Goal: Information Seeking & Learning: Learn about a topic

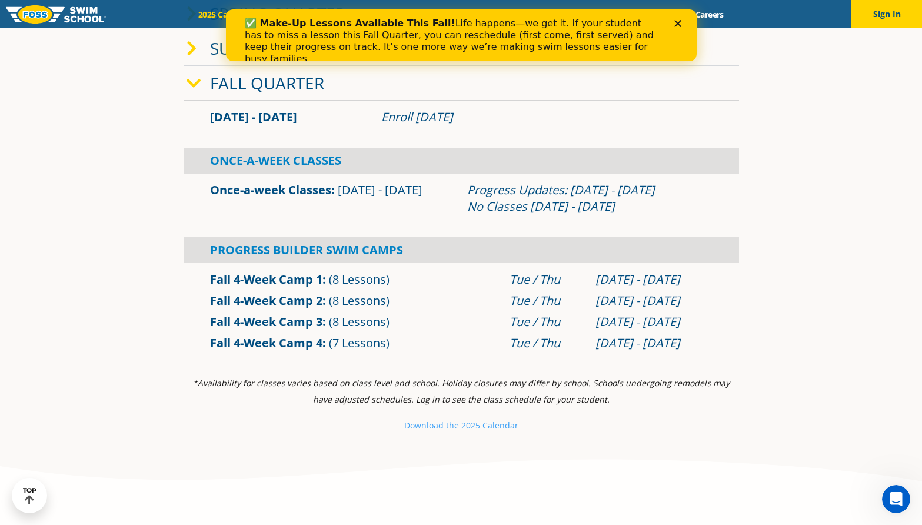
scroll to position [294, 0]
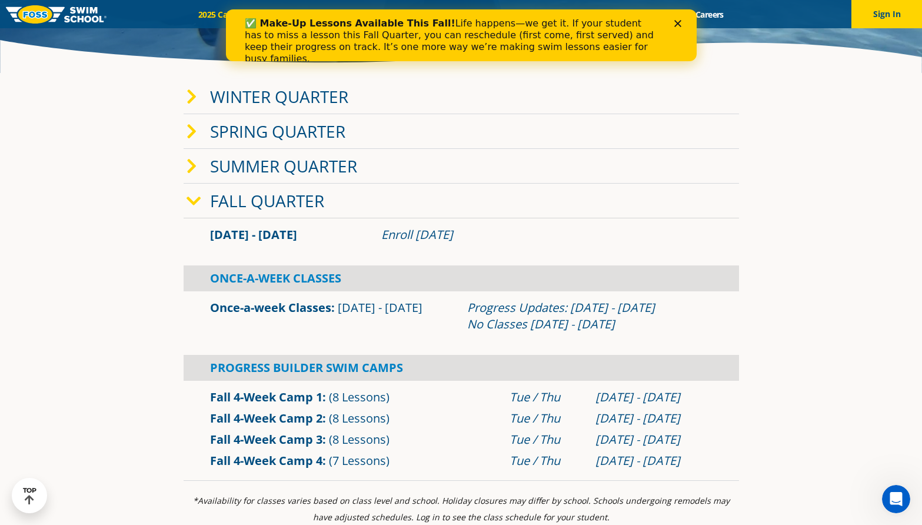
click at [239, 231] on span "[DATE] - [DATE]" at bounding box center [253, 235] width 87 height 16
click at [440, 234] on div "Enroll [DATE]" at bounding box center [546, 235] width 331 height 16
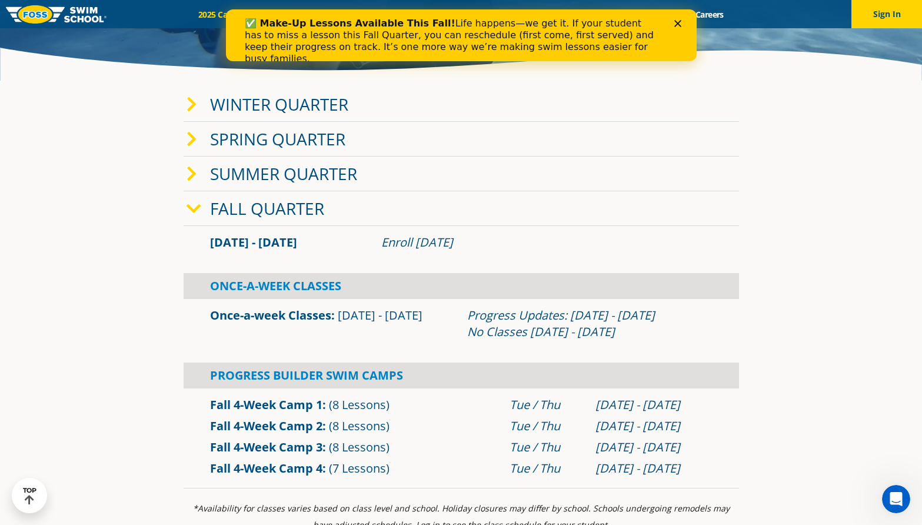
scroll to position [235, 0]
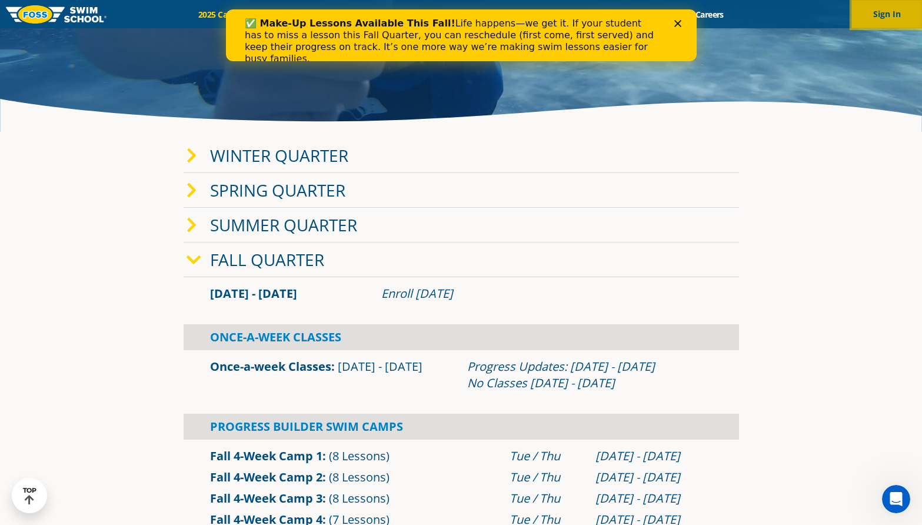
click at [817, 19] on button "Sign In" at bounding box center [886, 14] width 71 height 28
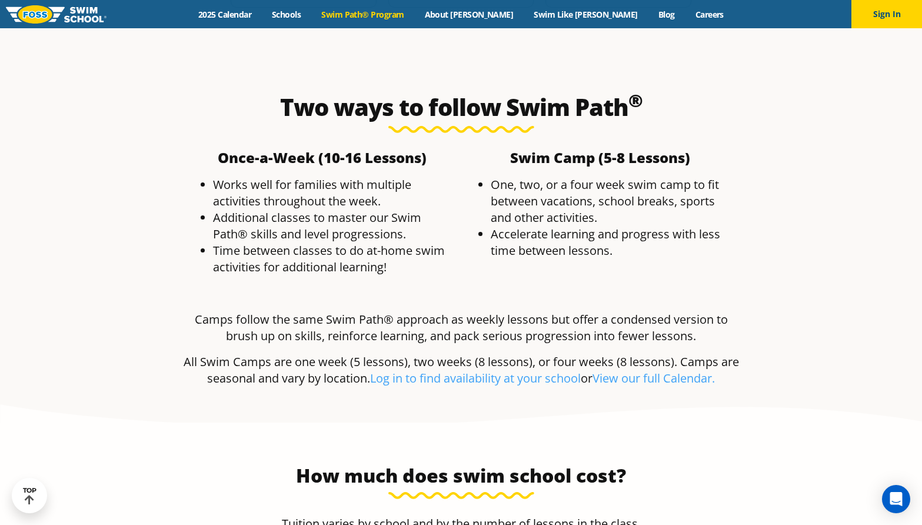
scroll to position [2236, 0]
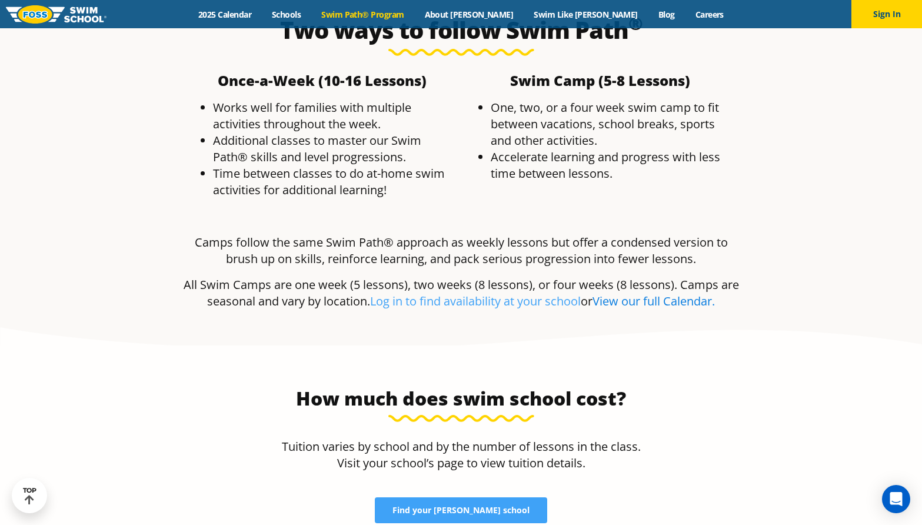
click at [686, 293] on link "View our full Calendar." at bounding box center [654, 301] width 122 height 16
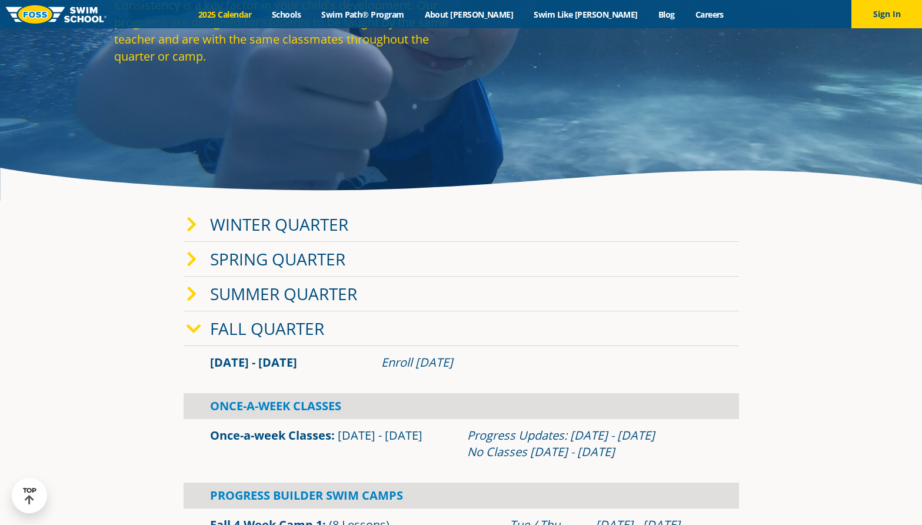
scroll to position [235, 0]
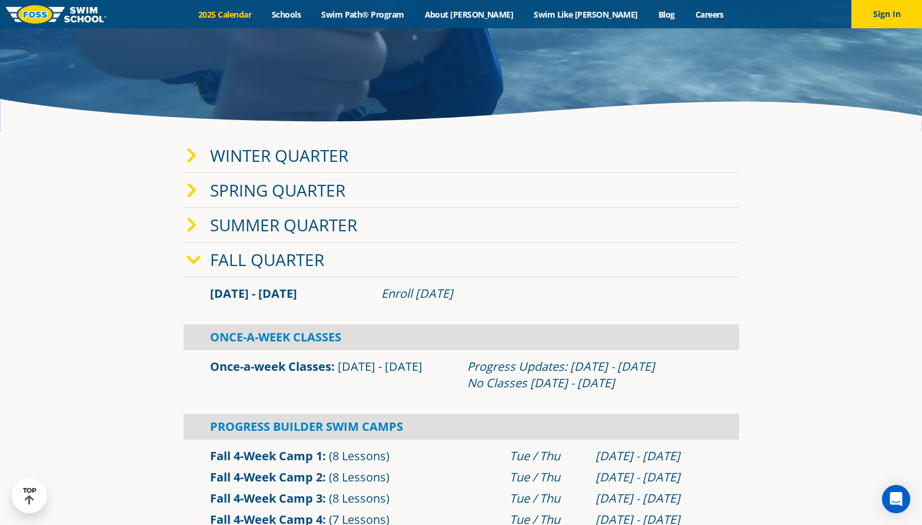
click at [253, 293] on span "Sep 2 - Dec 22" at bounding box center [253, 293] width 87 height 16
click at [317, 291] on div "Sep 2 - Dec 22" at bounding box center [289, 293] width 171 height 16
click at [280, 258] on link "Fall Quarter" at bounding box center [267, 259] width 114 height 22
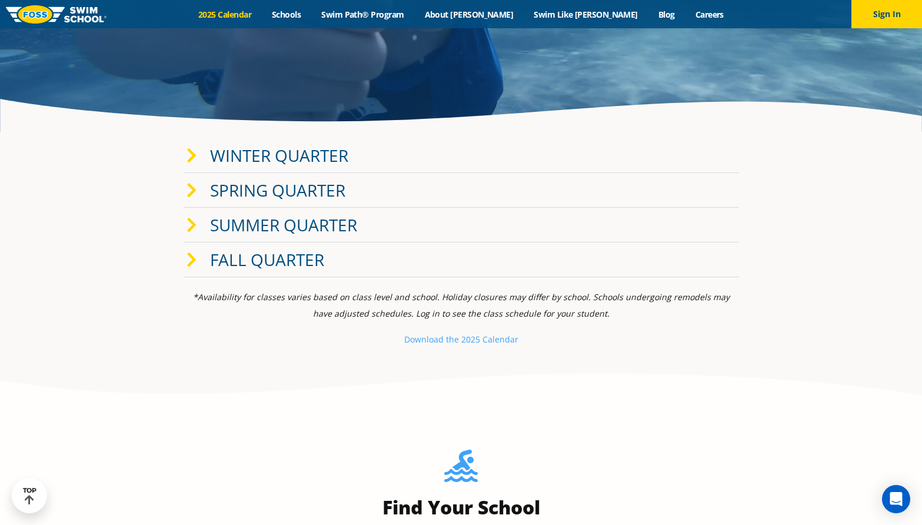
click at [500, 345] on p "Download th e 2025 Calendar" at bounding box center [461, 339] width 555 height 16
click at [500, 340] on small "e 2025 Calendar" at bounding box center [486, 339] width 64 height 11
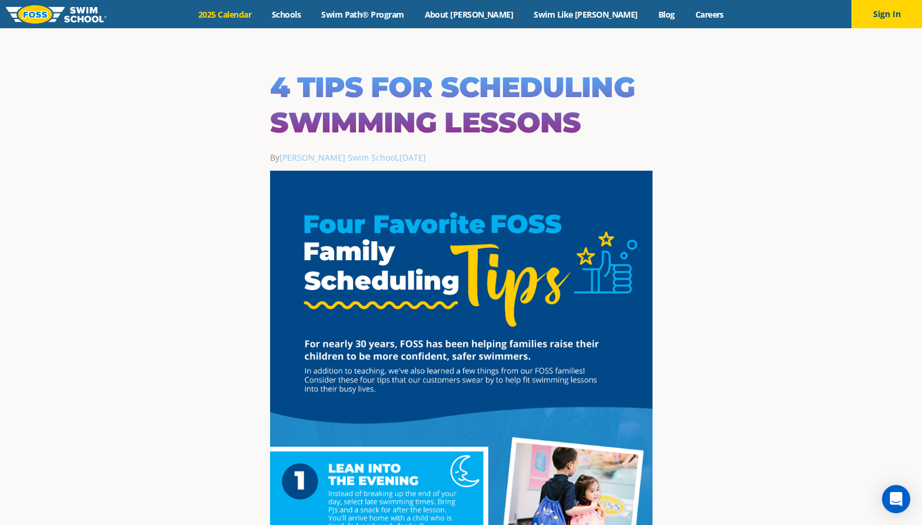
click at [262, 12] on link "2025 Calendar" at bounding box center [225, 14] width 74 height 11
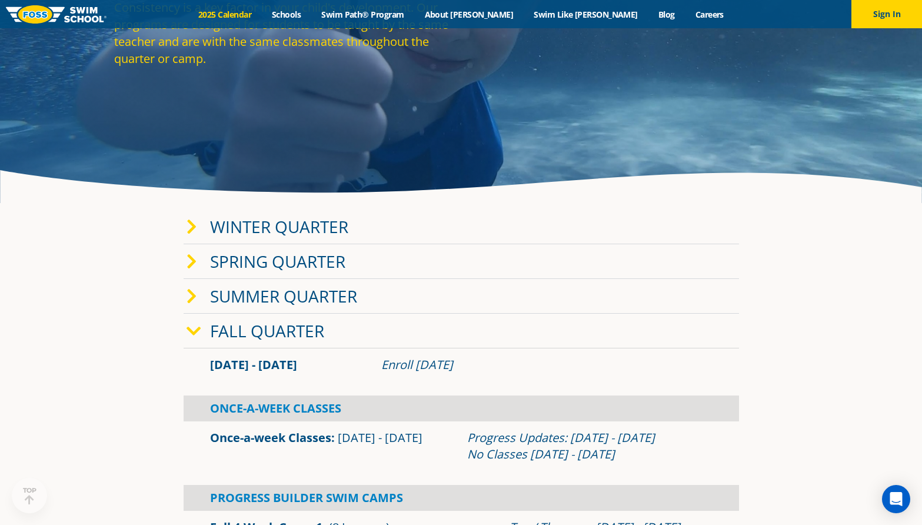
scroll to position [353, 0]
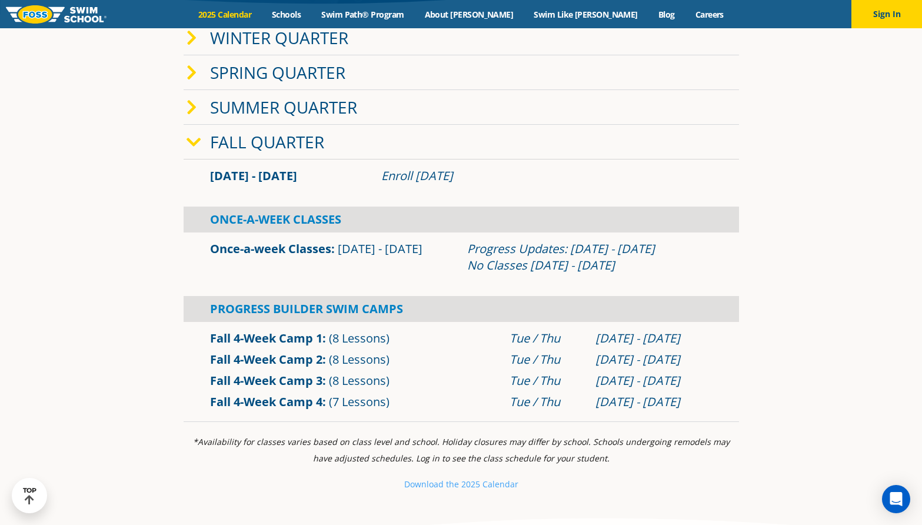
click at [273, 45] on link "Winter Quarter" at bounding box center [279, 37] width 138 height 22
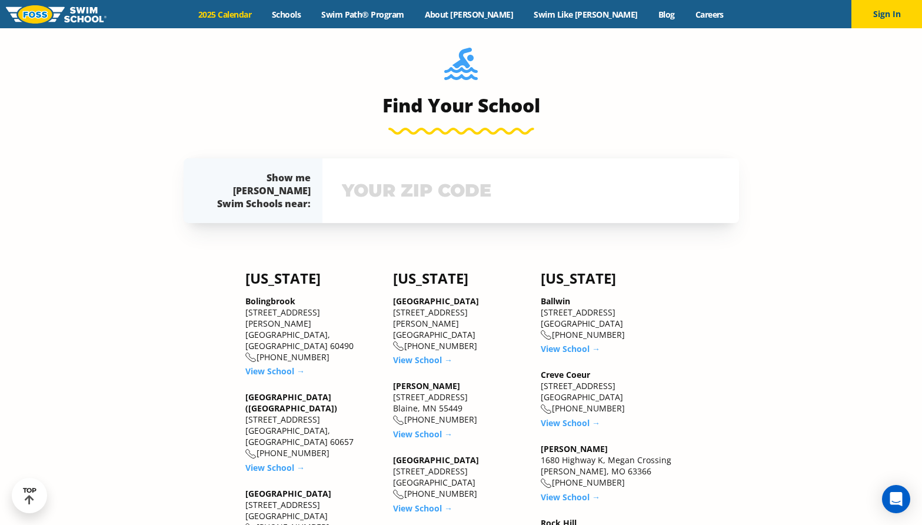
scroll to position [1295, 0]
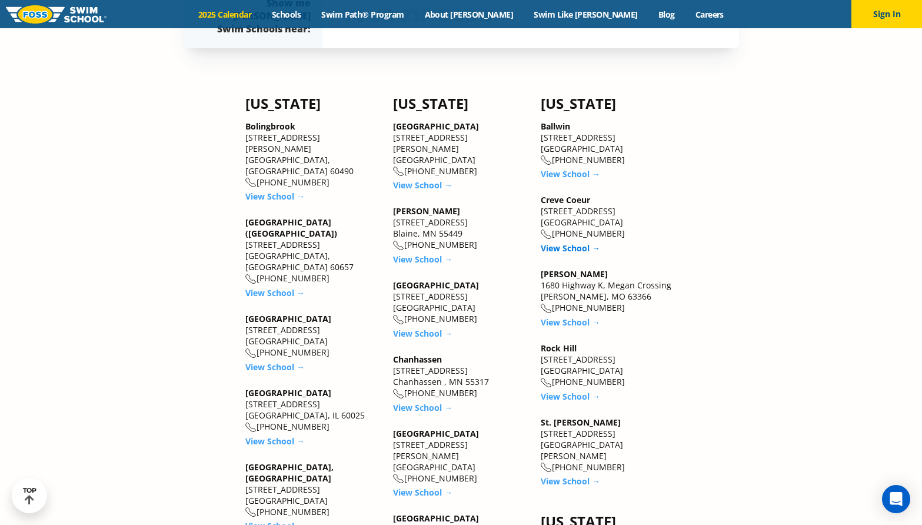
click at [578, 246] on link "View School →" at bounding box center [570, 247] width 59 height 11
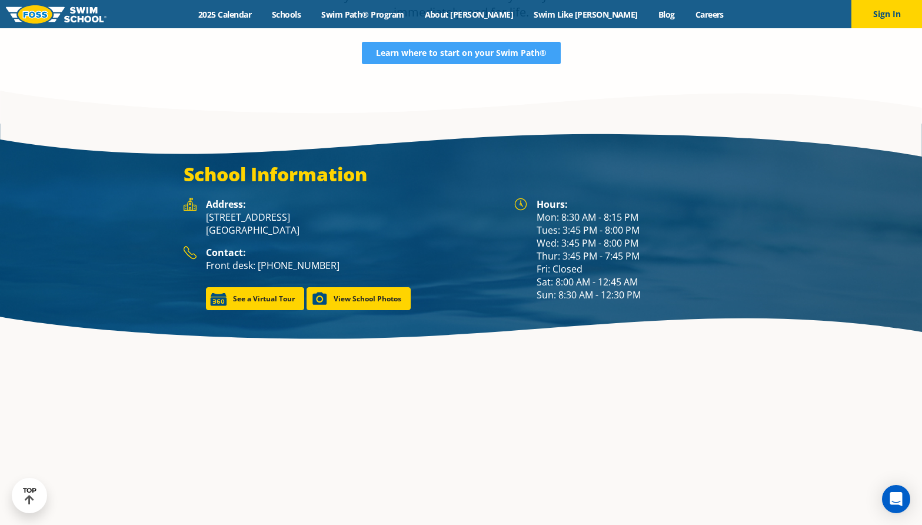
scroll to position [1690, 0]
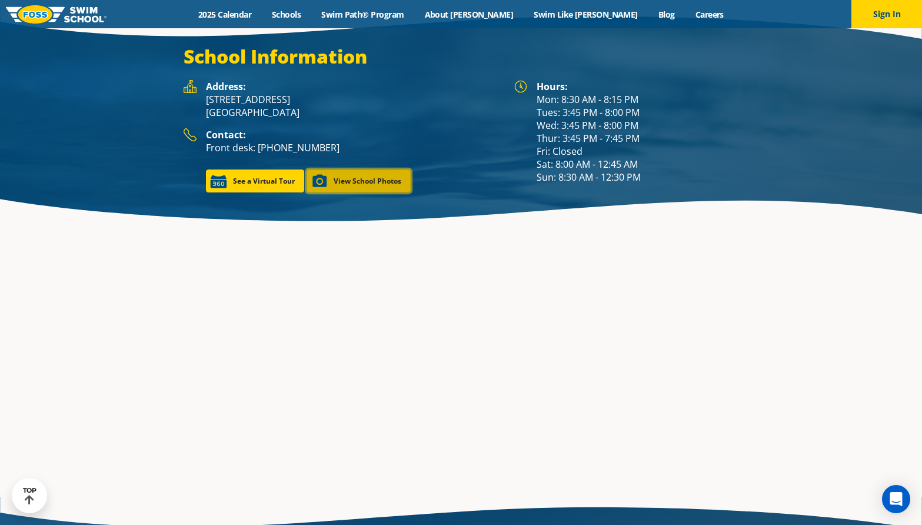
click at [353, 173] on link "View School Photos" at bounding box center [359, 180] width 104 height 23
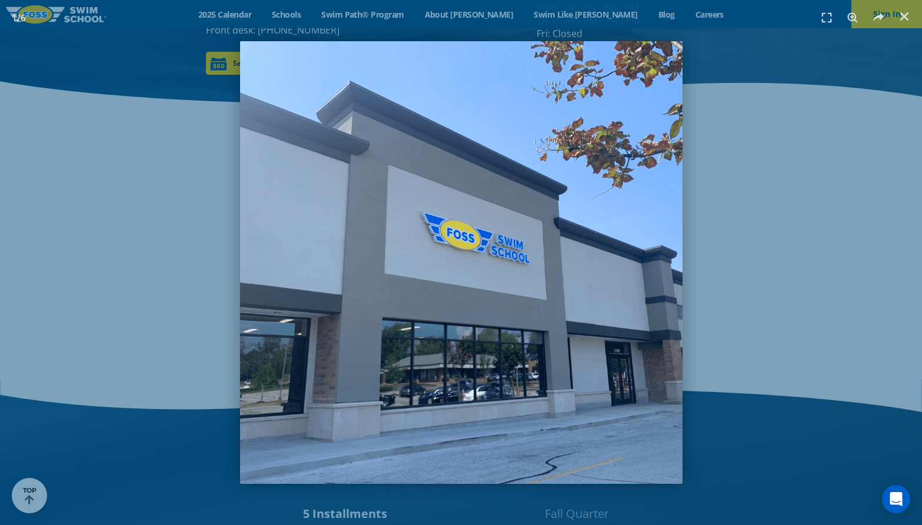
scroll to position [1791, 0]
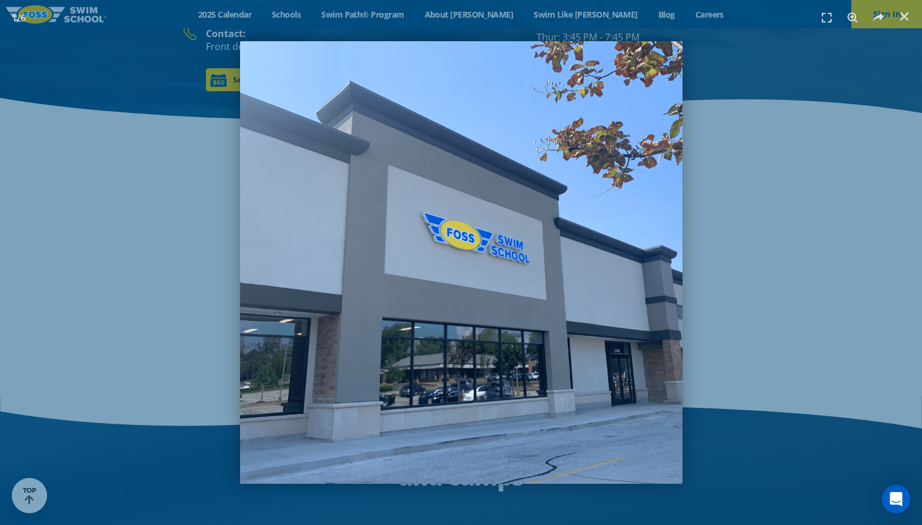
click at [765, 250] on div "1 / 6" at bounding box center [461, 262] width 840 height 443
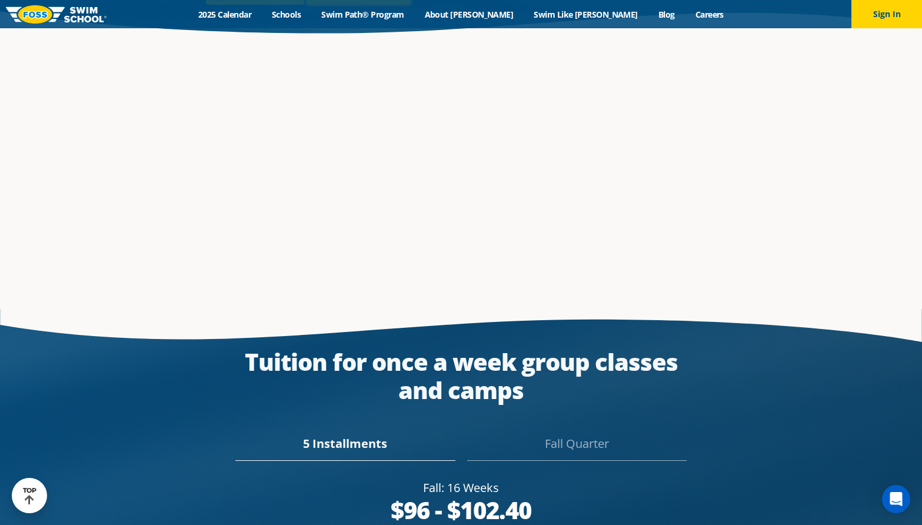
scroll to position [1867, 0]
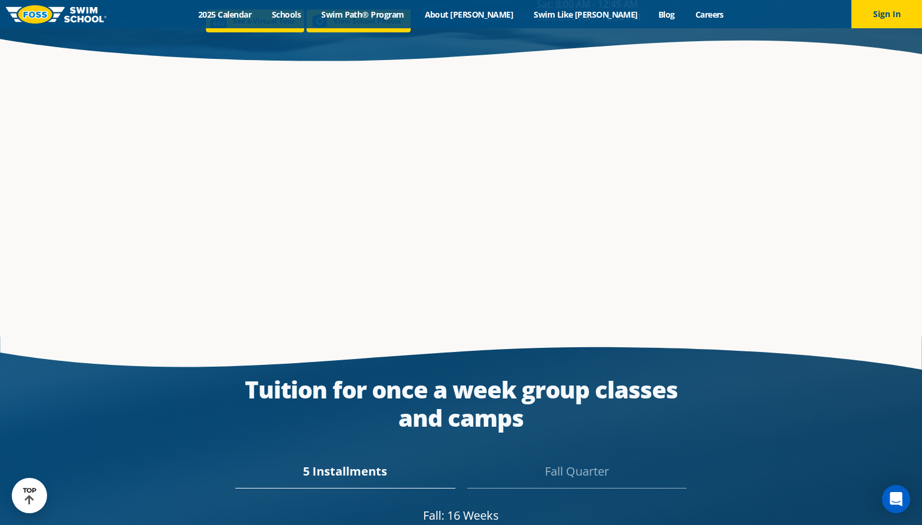
click at [577, 463] on div "Fall Quarter" at bounding box center [576, 476] width 219 height 26
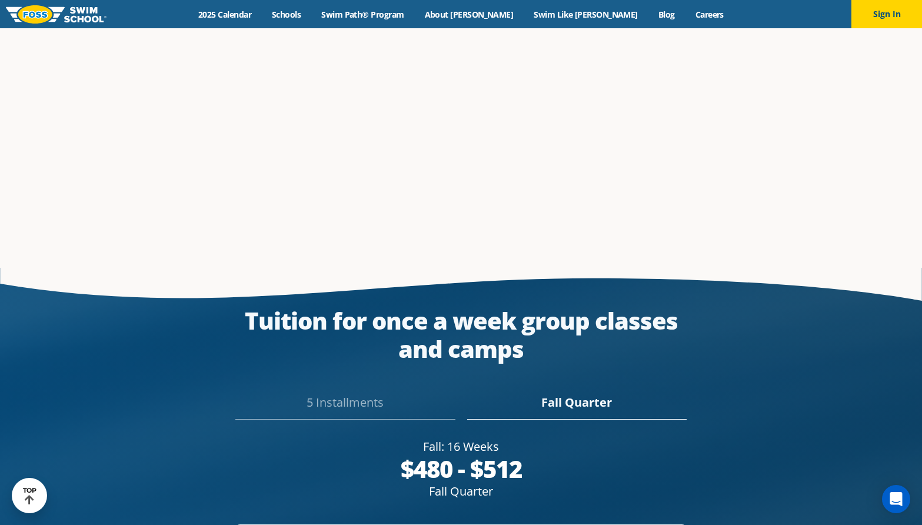
scroll to position [2085, 0]
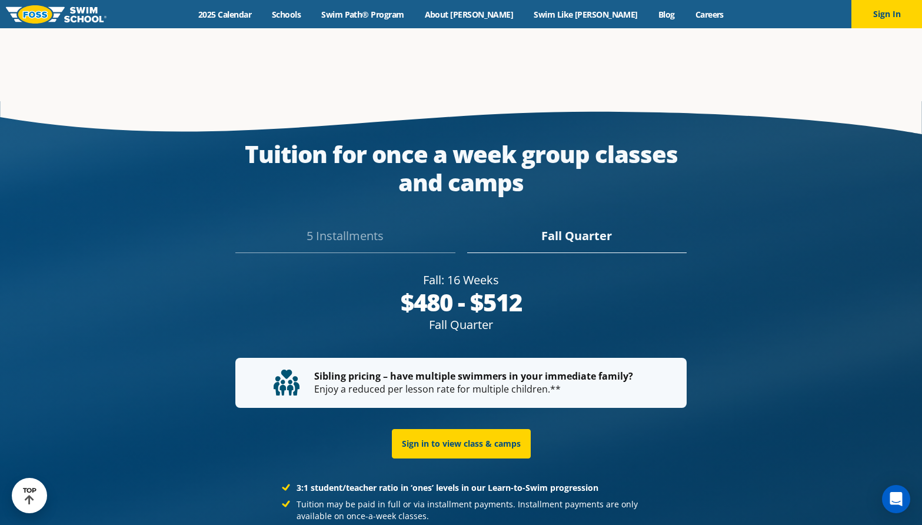
click at [355, 227] on div "5 Installments" at bounding box center [344, 240] width 219 height 26
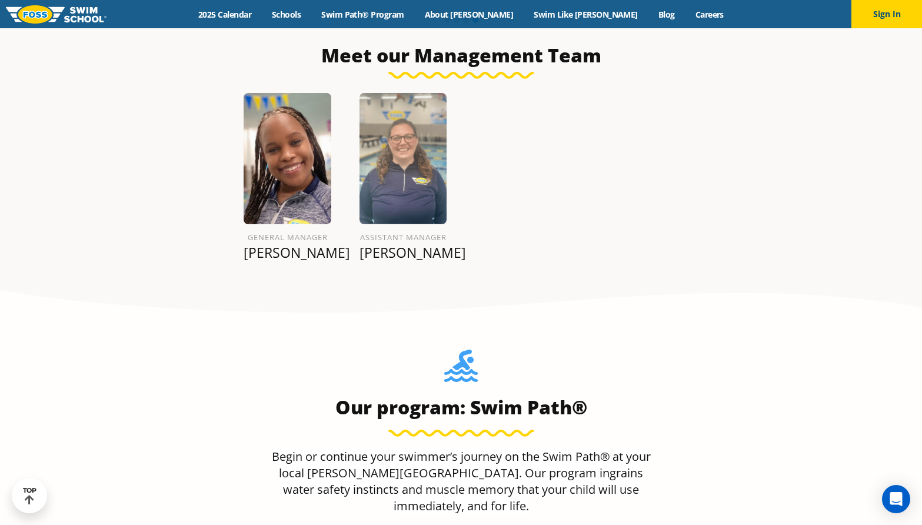
scroll to position [690, 0]
